Goal: Find specific page/section: Find specific page/section

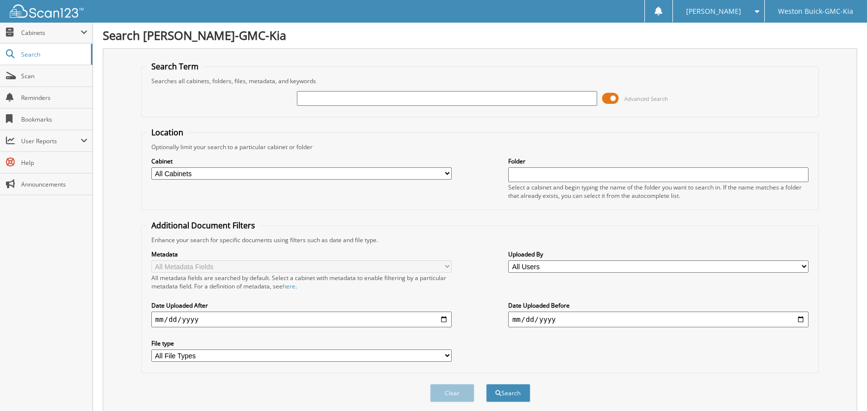
click at [332, 97] on input "text" at bounding box center [447, 98] width 300 height 15
click at [608, 99] on span at bounding box center [610, 98] width 17 height 15
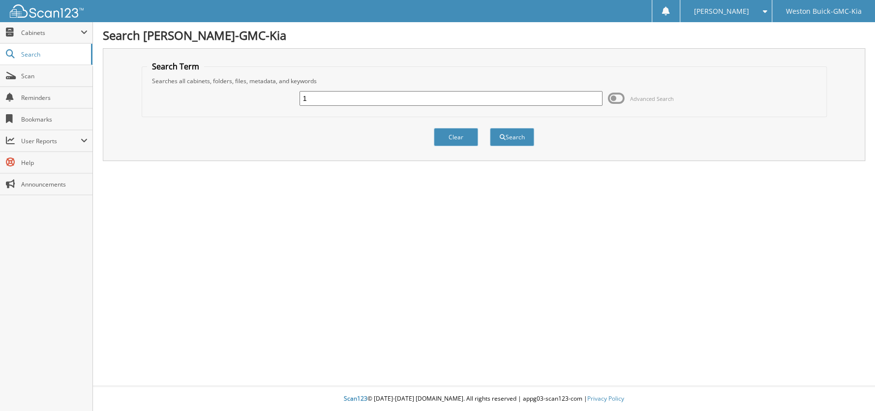
click at [383, 100] on input "1" at bounding box center [450, 98] width 303 height 15
type input "144698"
click at [490, 128] on button "Search" at bounding box center [512, 137] width 44 height 18
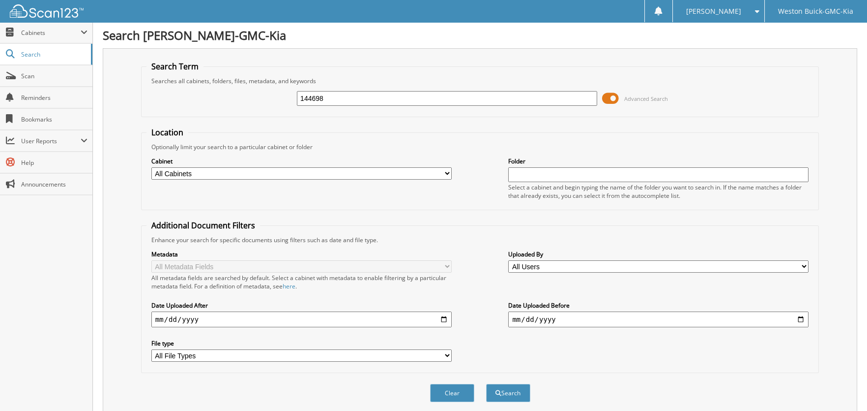
click at [445, 172] on select "All Cabinets ACCOUNTS PAYABLE BANK RECONS CAR DEAL FUNDING AND RESERVES CAR DEA…" at bounding box center [301, 173] width 300 height 12
select select "5565"
click at [151, 167] on select "All Cabinets ACCOUNTS PAYABLE BANK RECONS CAR DEAL FUNDING AND RESERVES CAR DEA…" at bounding box center [301, 173] width 300 height 12
click at [548, 169] on input "text" at bounding box center [658, 174] width 300 height 15
type input "25 KIA FIANACE AMERICA"
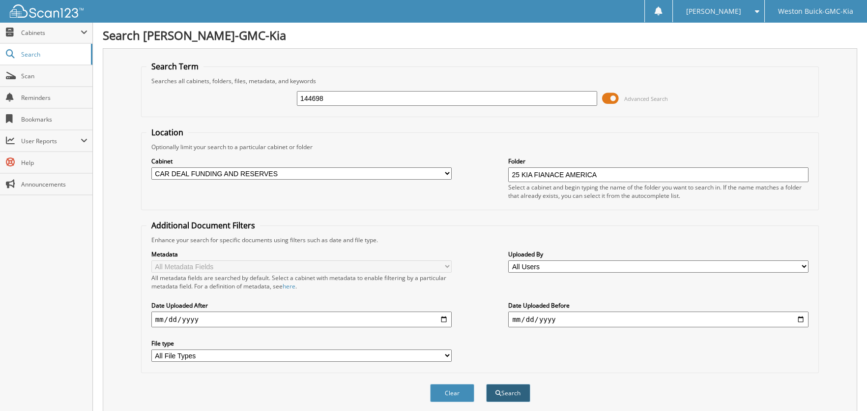
click at [514, 387] on button "Search" at bounding box center [508, 392] width 44 height 18
click at [27, 76] on span "Scan" at bounding box center [54, 76] width 66 height 8
